Goal: Manage account settings

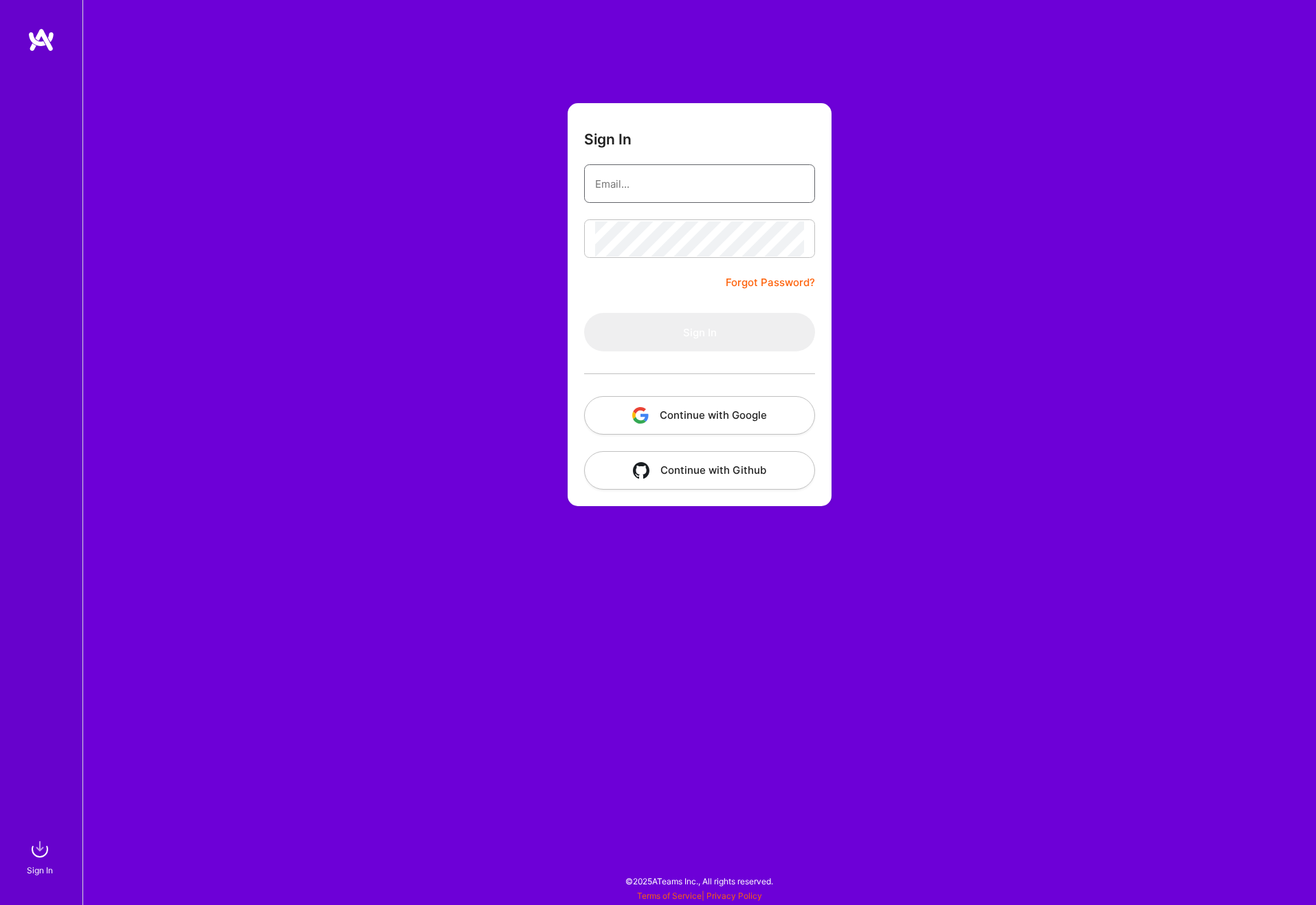
type input "[EMAIL_ADDRESS][DOMAIN_NAME]"
click at [959, 332] on div "Sign In [EMAIL_ADDRESS][DOMAIN_NAME] Forgot Password? Sign In Continue with Goo…" at bounding box center [699, 452] width 1234 height 905
click at [794, 326] on button "Sign In" at bounding box center [699, 332] width 231 height 38
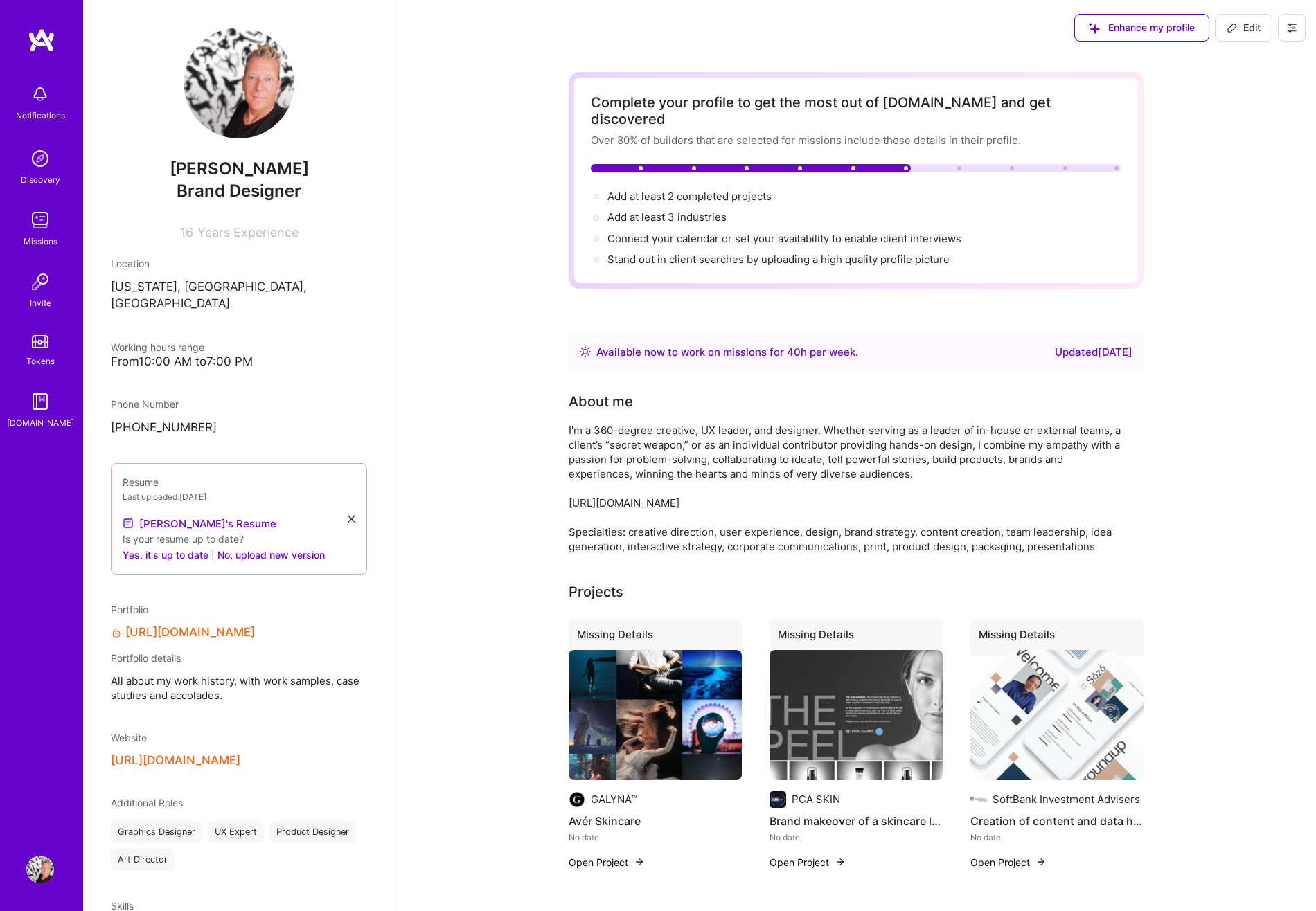
click at [740, 344] on div "Available now to work on missions for 40 h per week ." at bounding box center [727, 352] width 262 height 16
click at [1245, 30] on span "Edit" at bounding box center [1243, 27] width 34 height 14
select select "US"
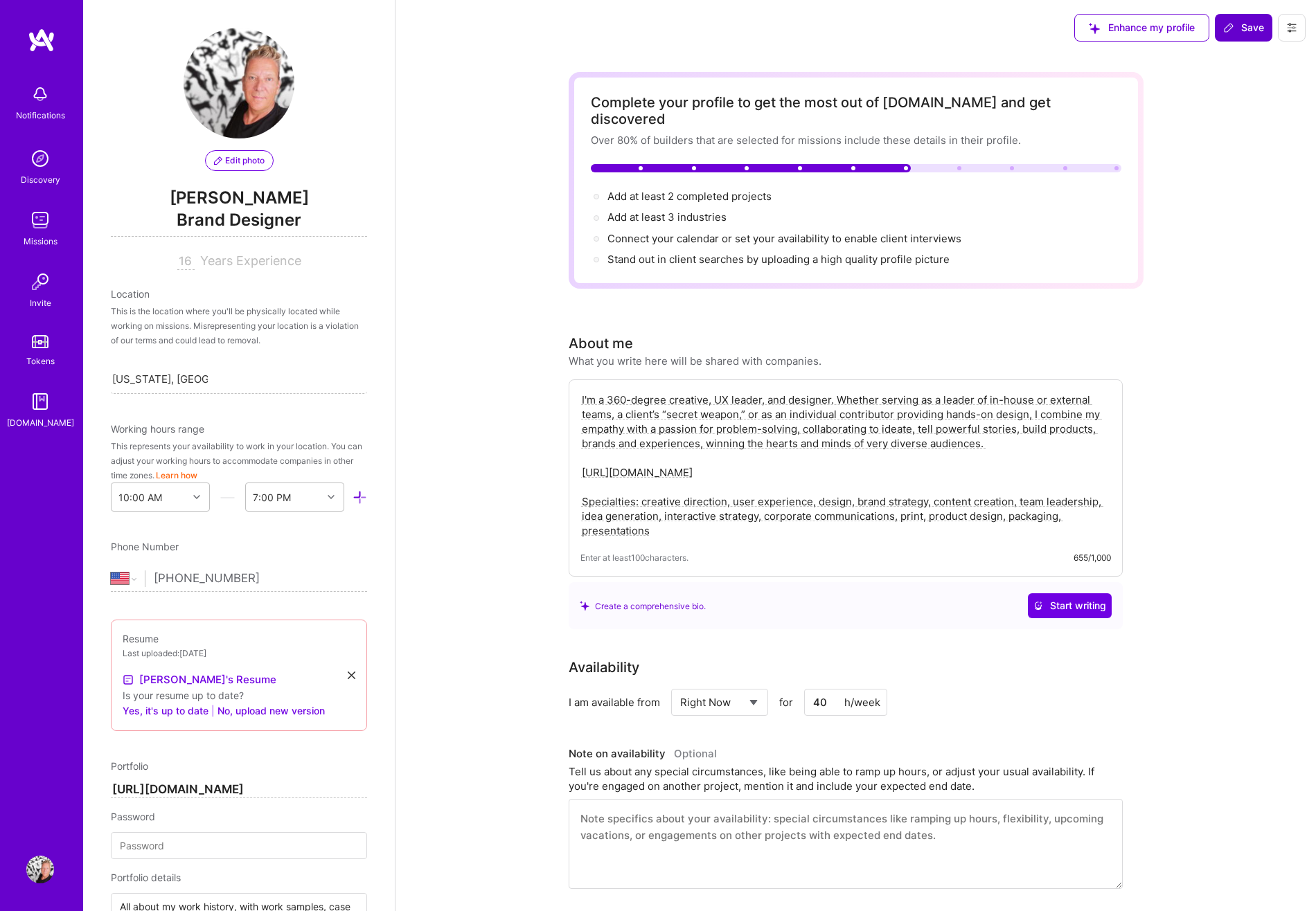
scroll to position [680, 0]
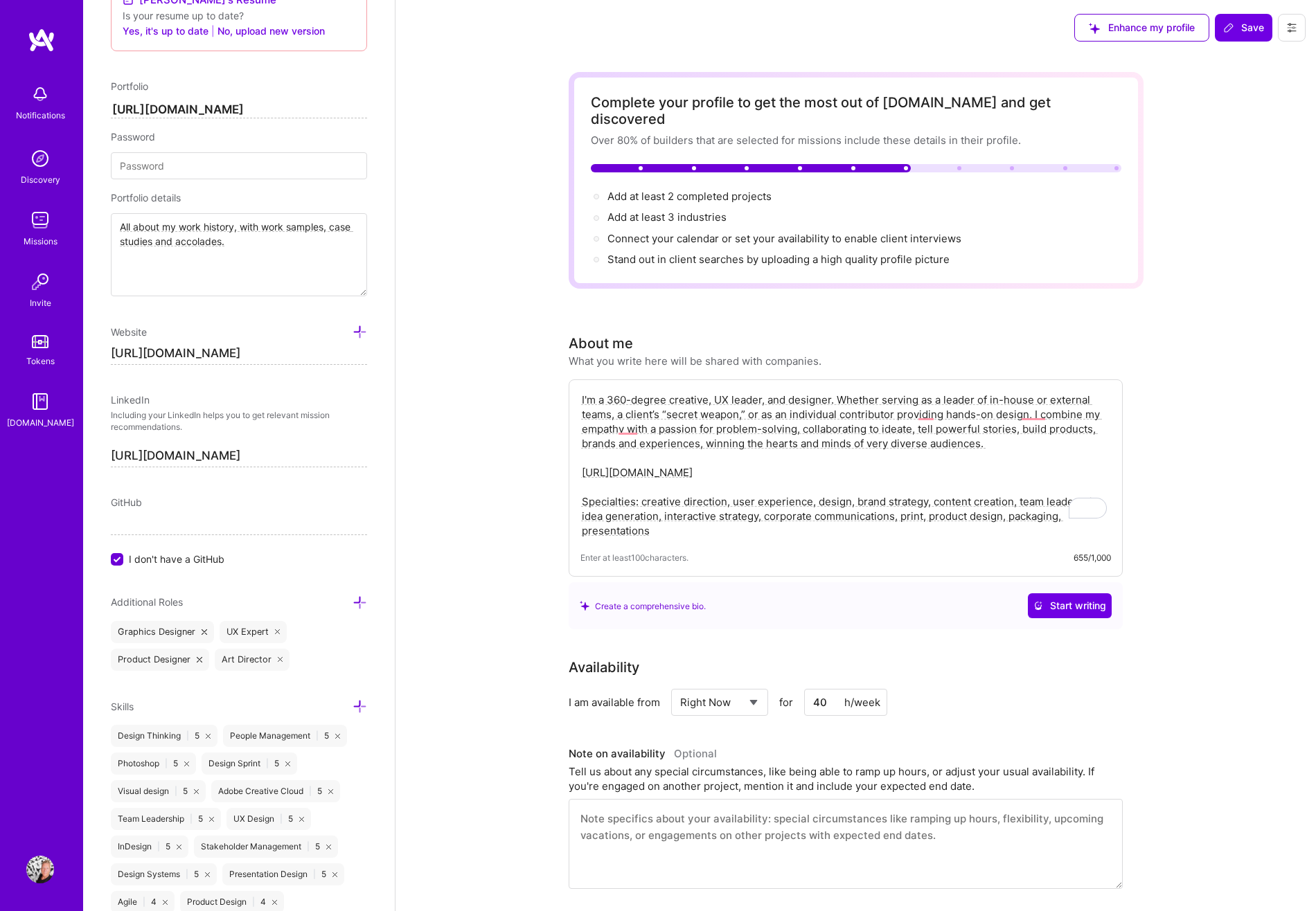
click at [712, 689] on select "Select... Right Now Future Date Not Available" at bounding box center [720, 702] width 79 height 35
select select "Future Date"
drag, startPoint x: 850, startPoint y: 686, endPoint x: 799, endPoint y: 679, distance: 51.5
click at [799, 688] on div "Select... Right Now Future Date Not Available [DATE] Next Month [DATE] Su Mo Tu…" at bounding box center [831, 702] width 321 height 27
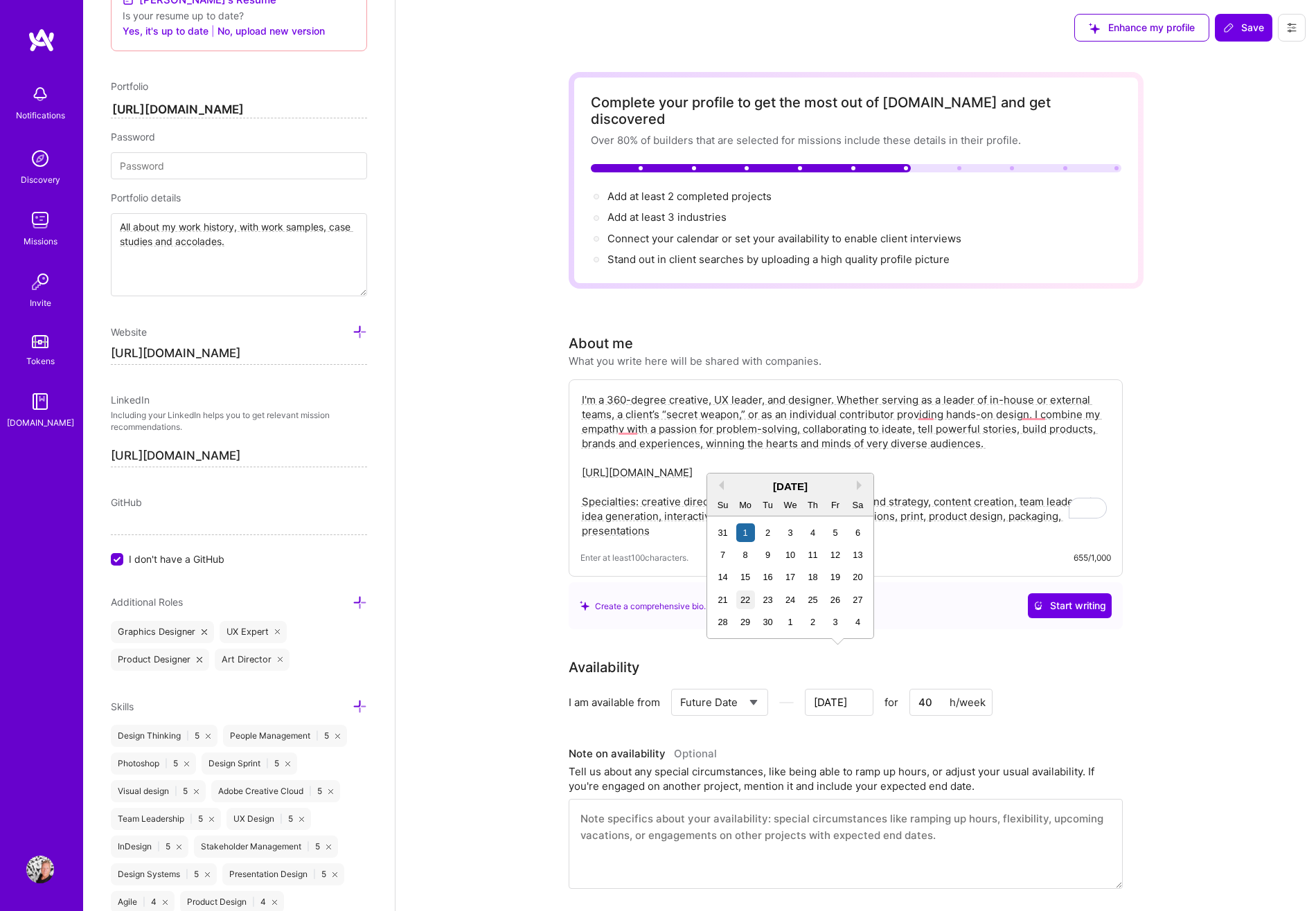
click at [749, 605] on div "22" at bounding box center [745, 600] width 19 height 19
type input "[DATE]"
click at [1244, 26] on span "Save" at bounding box center [1243, 27] width 41 height 14
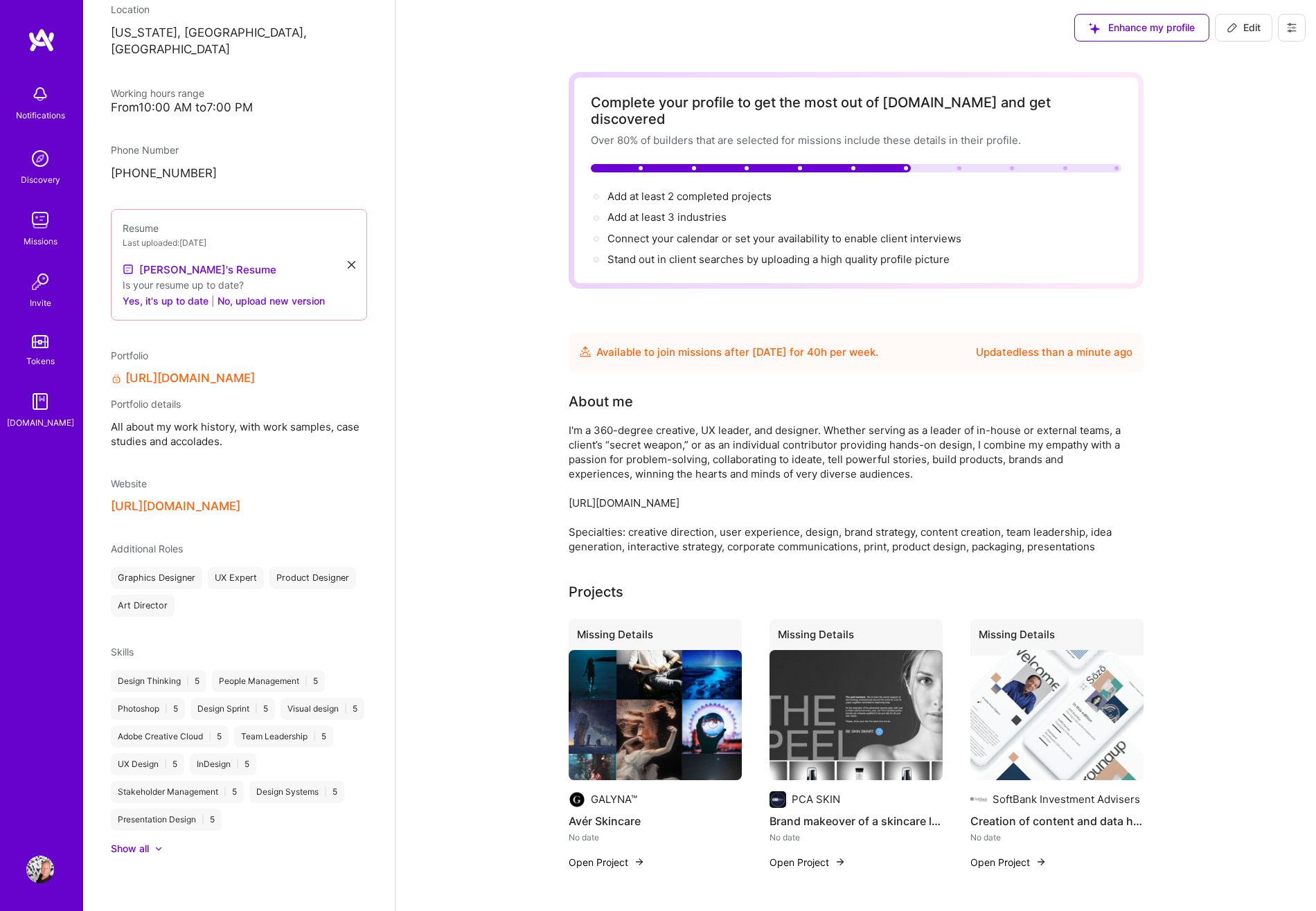
scroll to position [238, 0]
